Goal: Navigation & Orientation: Understand site structure

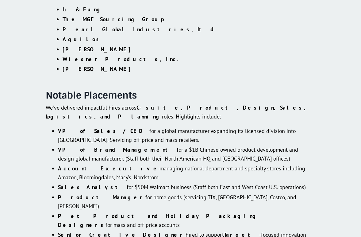
scroll to position [1111, 0]
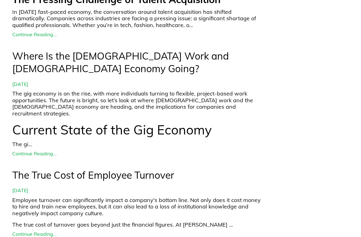
scroll to position [2071, 0]
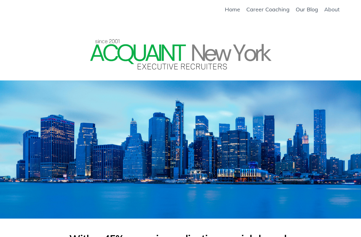
click at [337, 7] on link "About" at bounding box center [331, 9] width 15 height 7
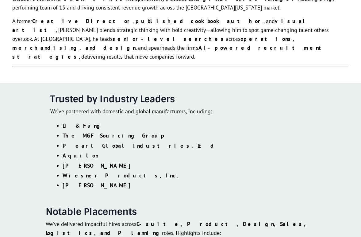
scroll to position [1111, 0]
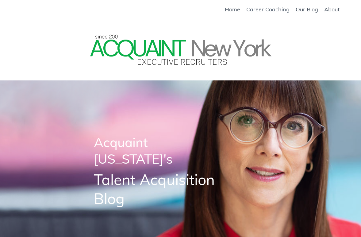
click at [280, 9] on link "Career Coaching" at bounding box center [267, 9] width 43 height 7
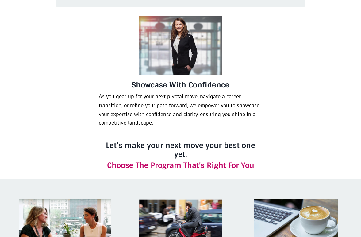
scroll to position [680, 0]
